Goal: Information Seeking & Learning: Understand process/instructions

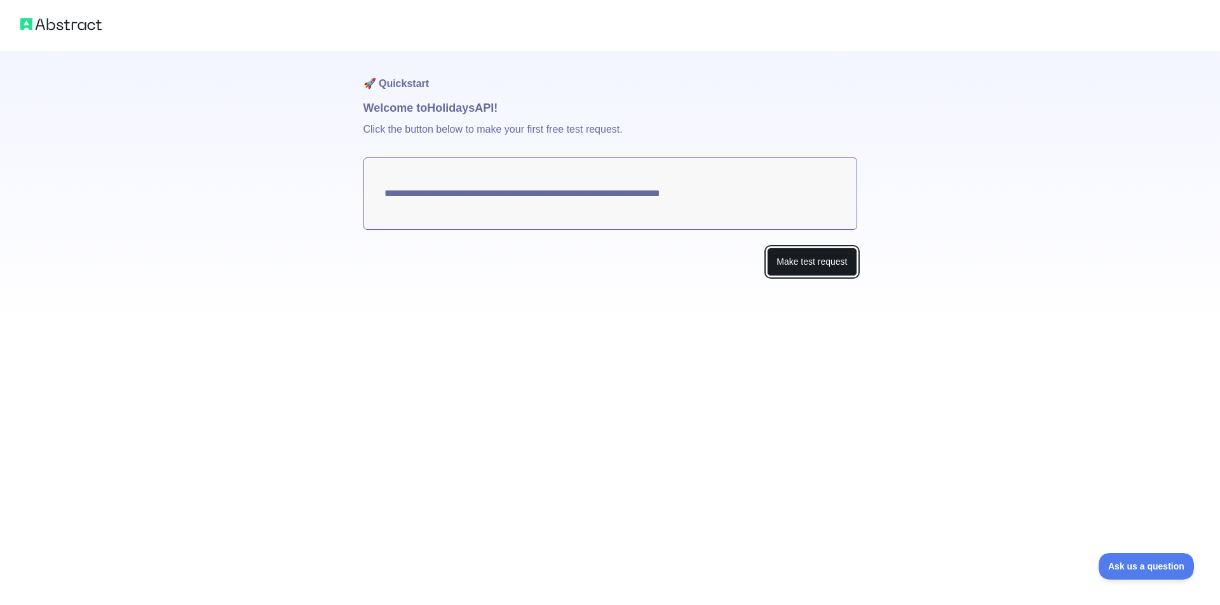
click at [811, 265] on button "Make test request" at bounding box center [812, 262] width 90 height 29
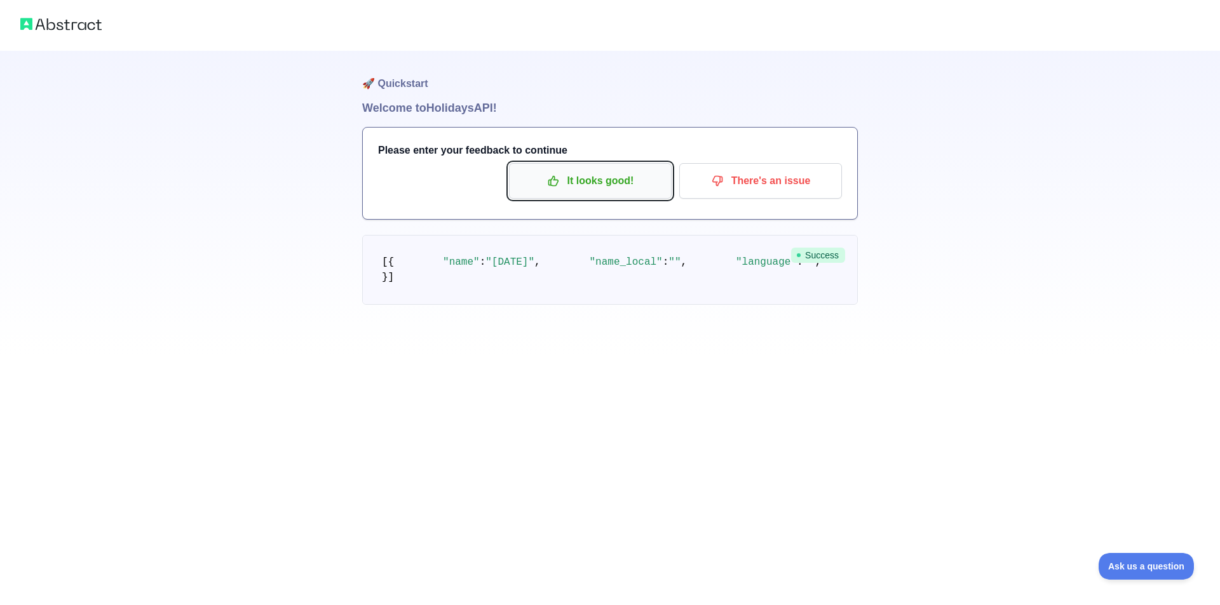
click at [593, 185] on p "It looks good!" at bounding box center [590, 181] width 144 height 22
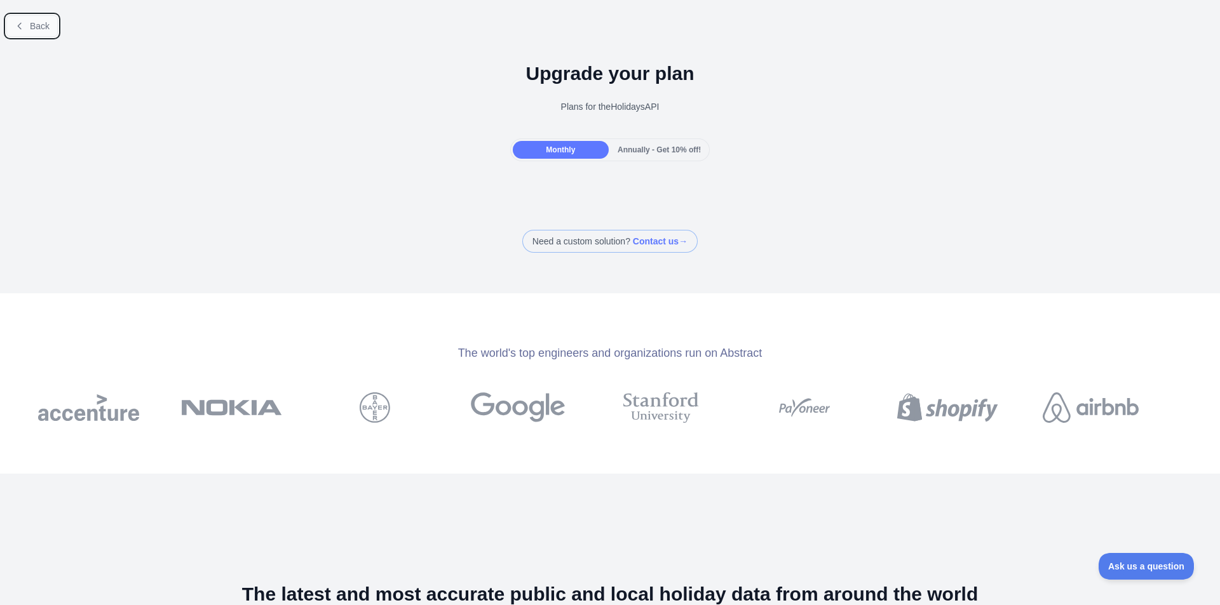
click at [25, 25] on button "Back" at bounding box center [31, 26] width 51 height 22
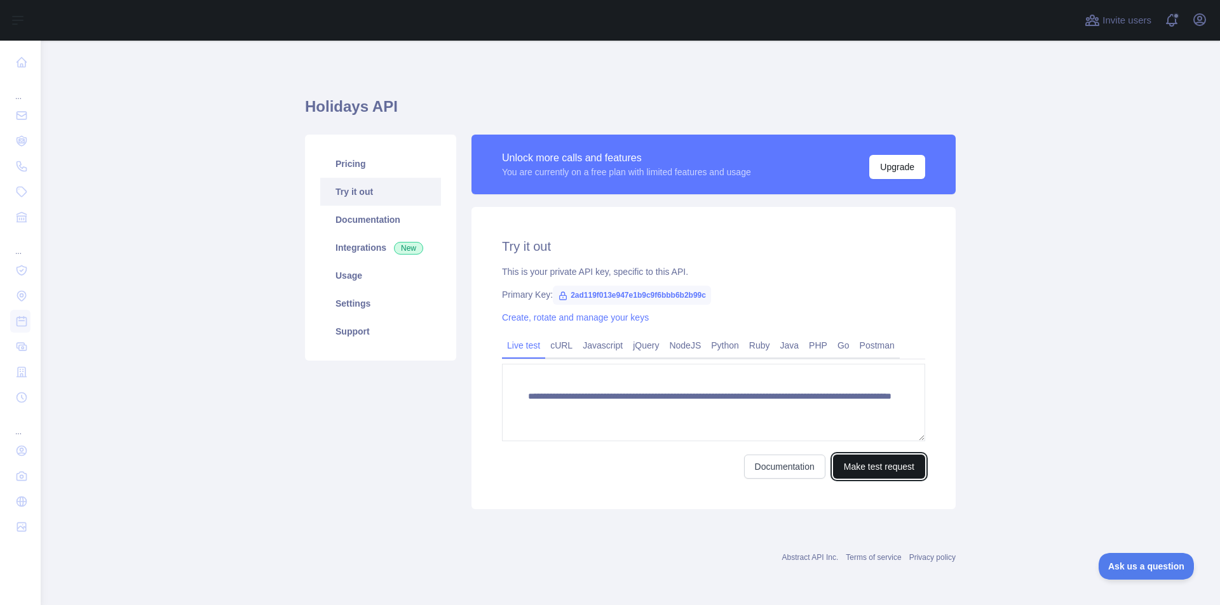
click at [879, 468] on button "Make test request" at bounding box center [879, 467] width 92 height 24
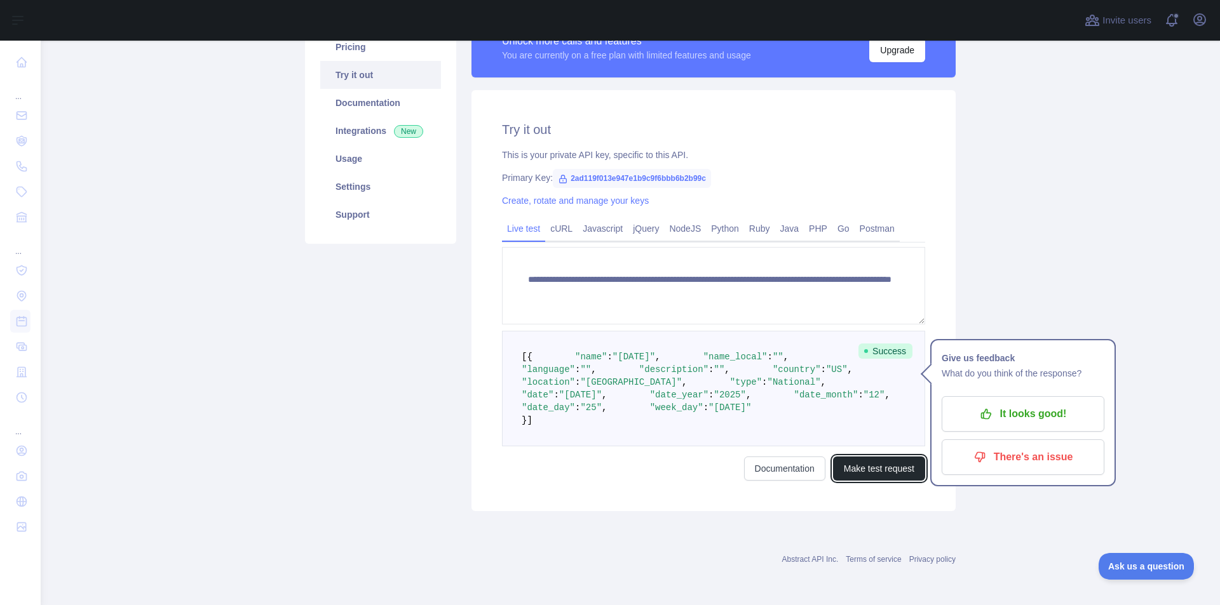
scroll to position [117, 0]
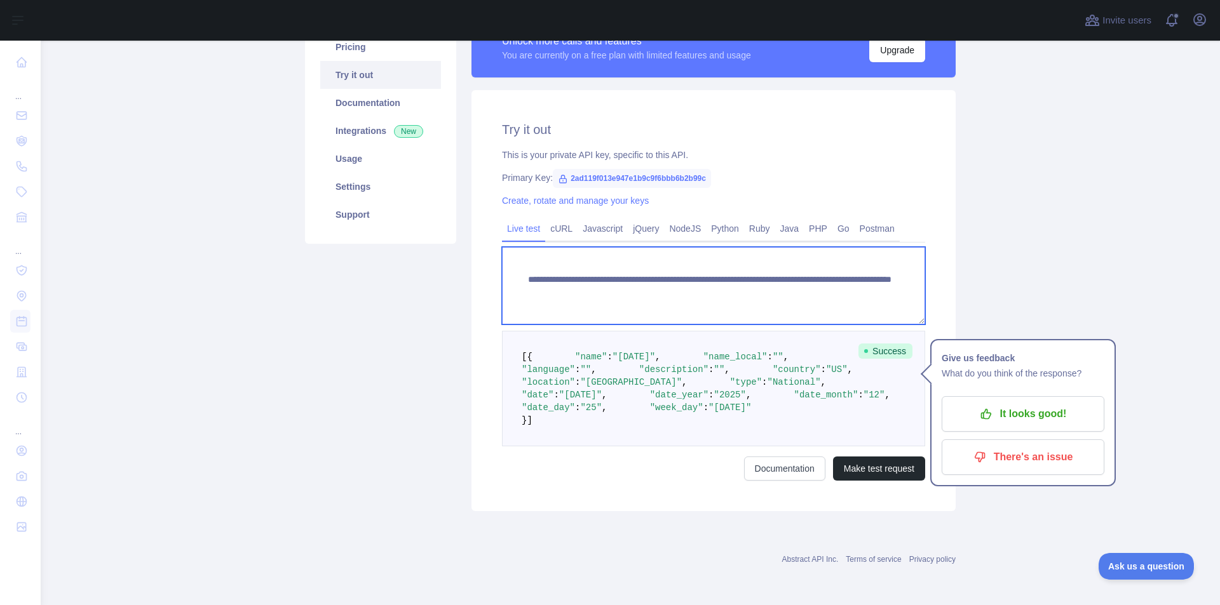
drag, startPoint x: 546, startPoint y: 308, endPoint x: 513, endPoint y: 277, distance: 45.4
click at [513, 277] on textarea "**********" at bounding box center [713, 285] width 423 height 77
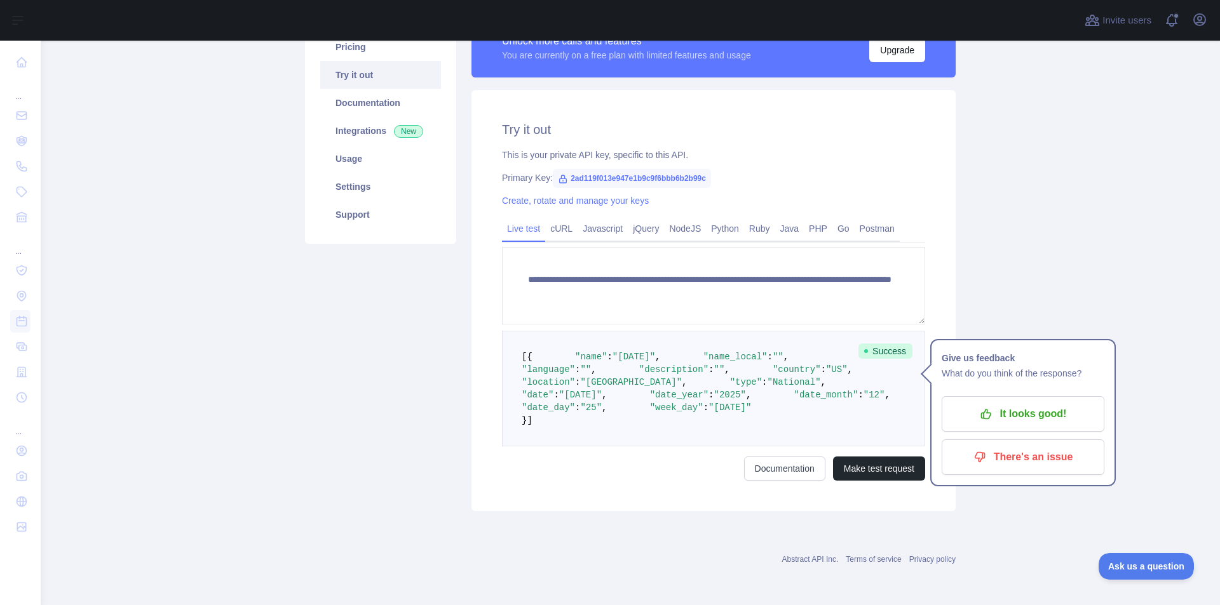
click at [416, 324] on div "Pricing Try it out Documentation Integrations New Usage Settings Support" at bounding box center [380, 265] width 166 height 494
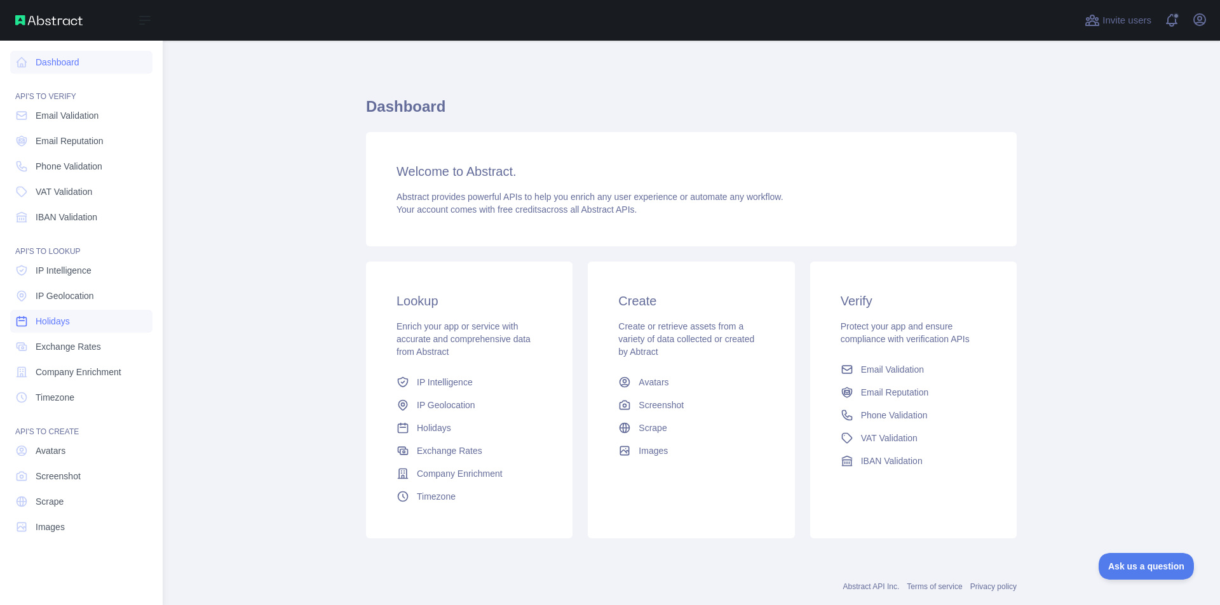
click at [48, 318] on span "Holidays" at bounding box center [53, 321] width 34 height 13
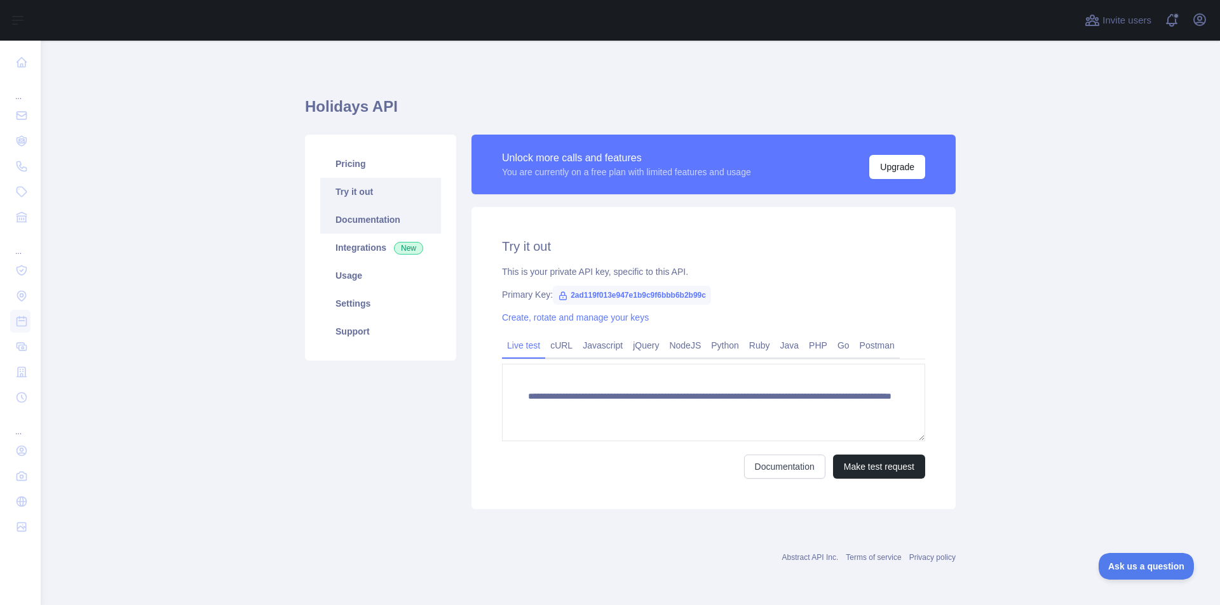
click at [360, 212] on link "Documentation" at bounding box center [380, 220] width 121 height 28
click at [563, 351] on link "cURL" at bounding box center [561, 345] width 32 height 20
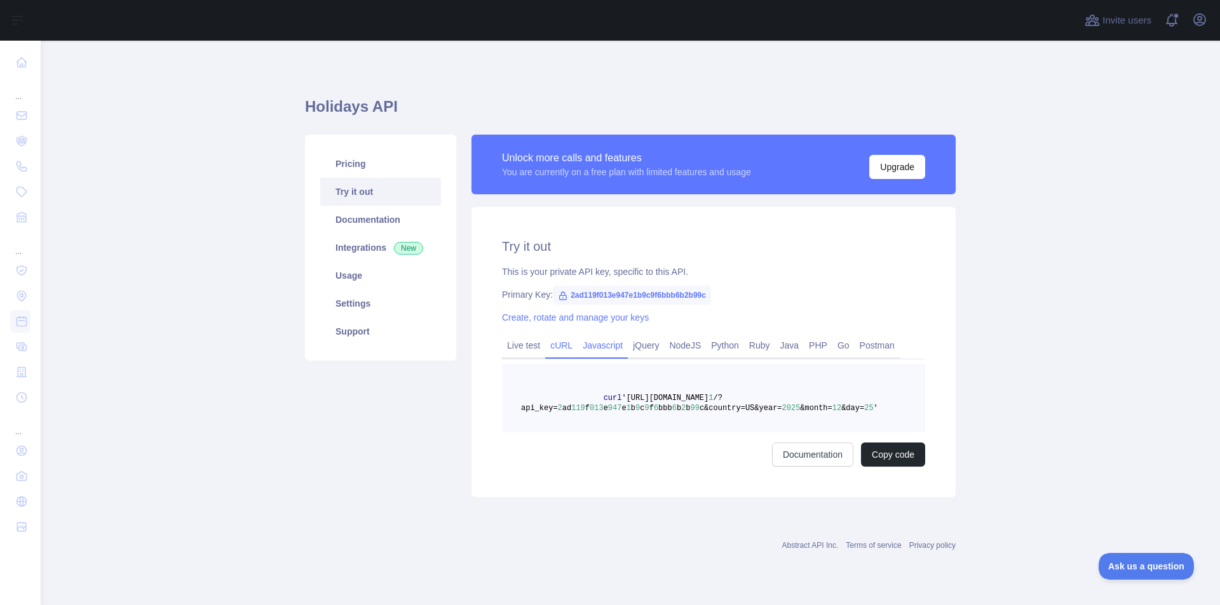
click at [591, 347] on link "Javascript" at bounding box center [602, 345] width 50 height 20
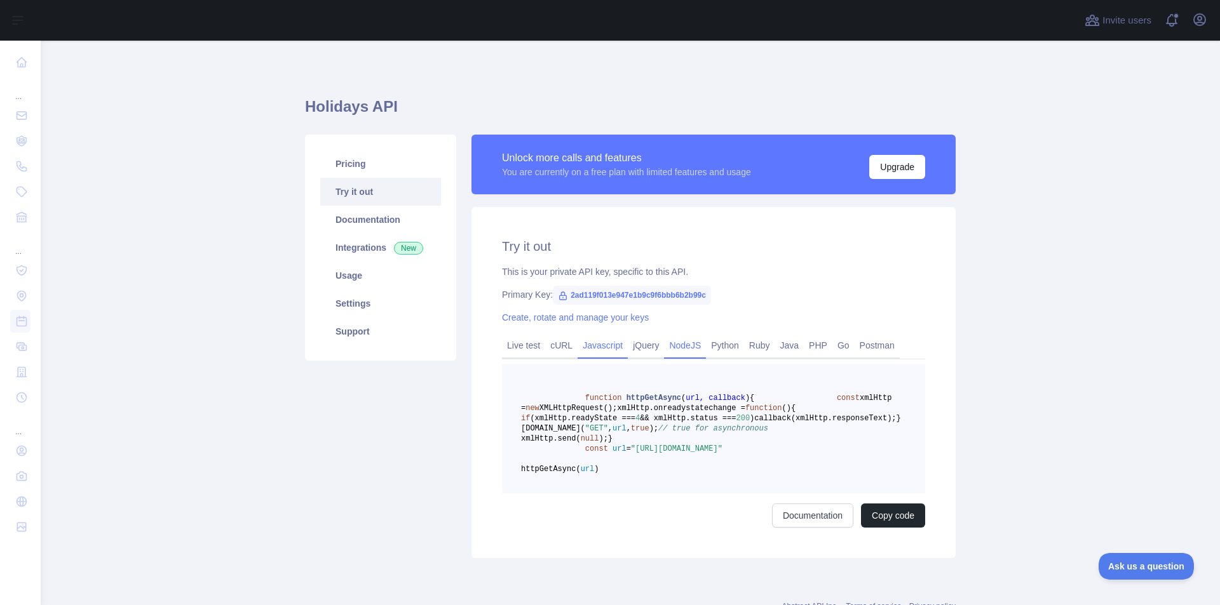
click at [679, 346] on link "NodeJS" at bounding box center [685, 345] width 42 height 20
